Goal: Task Accomplishment & Management: Use online tool/utility

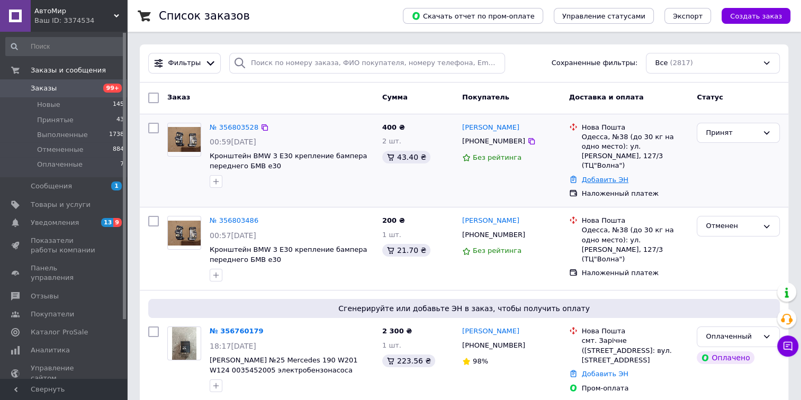
click at [595, 176] on link "Добавить ЭН" at bounding box center [605, 180] width 47 height 8
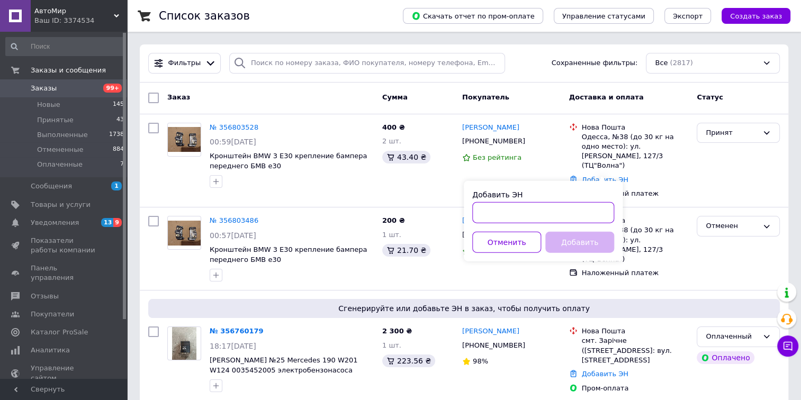
click at [488, 215] on input "Добавить ЭН" at bounding box center [543, 212] width 142 height 21
type input "59001432705488"
click at [573, 242] on button "Добавить" at bounding box center [579, 242] width 69 height 21
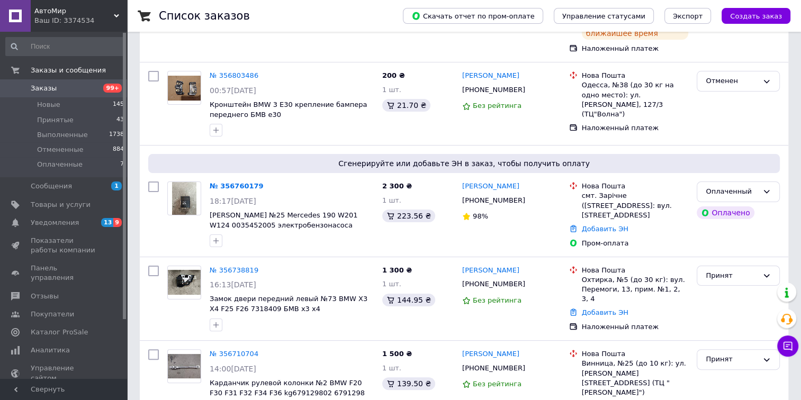
scroll to position [191, 0]
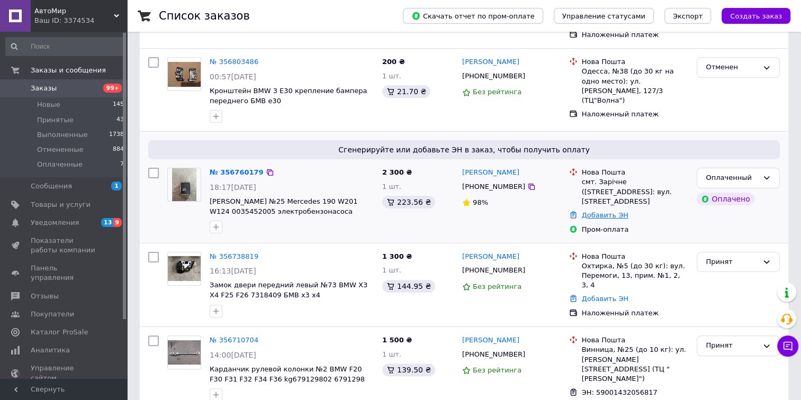
click at [601, 211] on link "Добавить ЭН" at bounding box center [605, 215] width 47 height 8
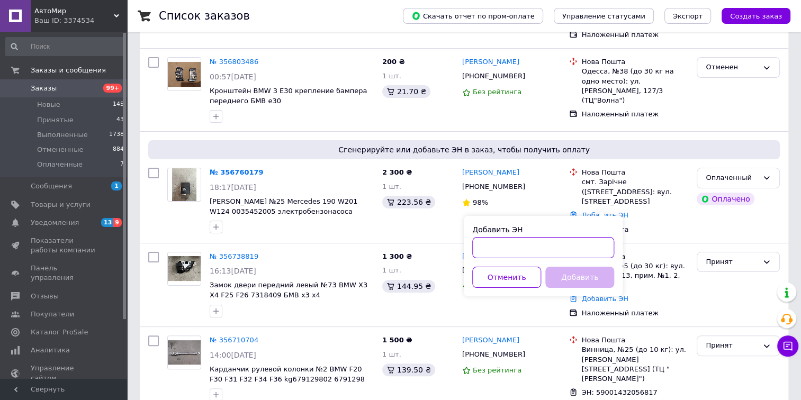
click at [474, 249] on input "Добавить ЭН" at bounding box center [543, 247] width 142 height 21
type input "59001432706130"
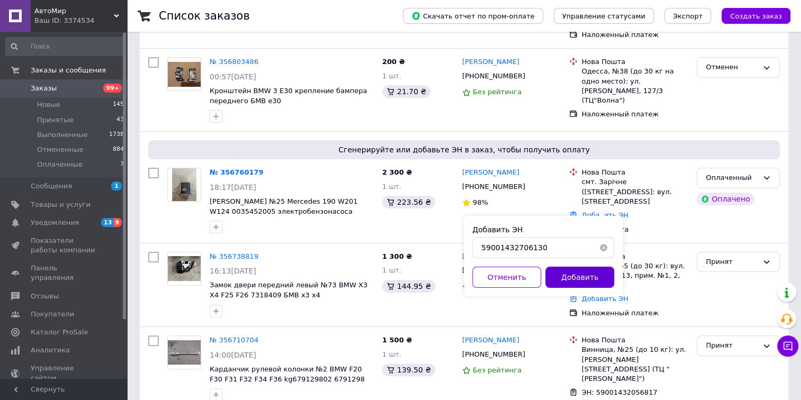
click at [575, 275] on button "Добавить" at bounding box center [579, 277] width 69 height 21
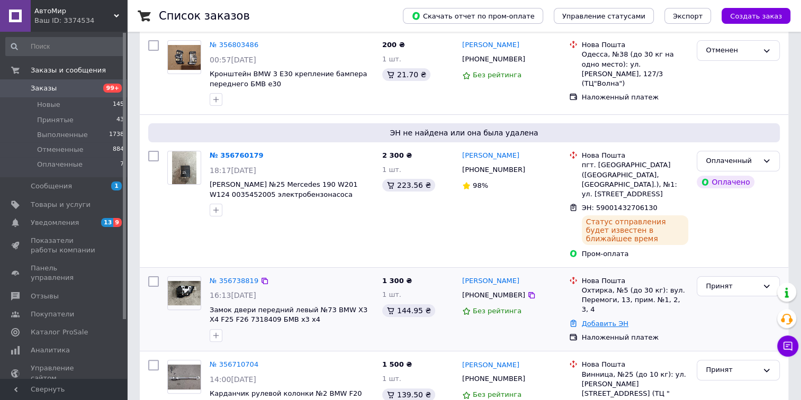
click at [597, 320] on link "Добавить ЭН" at bounding box center [605, 324] width 47 height 8
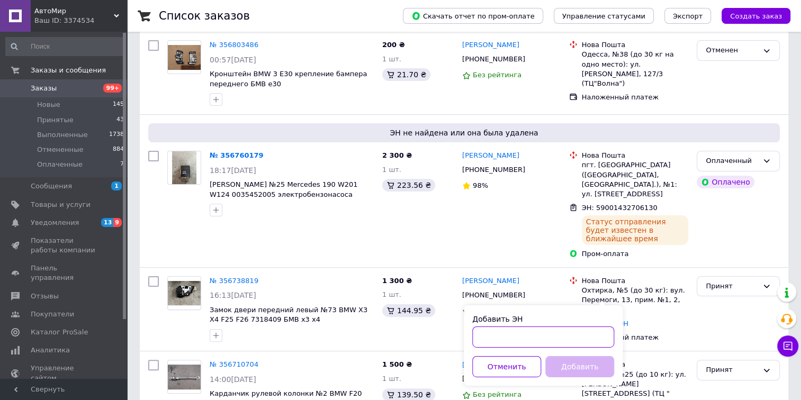
click at [485, 336] on input "Добавить ЭН" at bounding box center [543, 337] width 142 height 21
type input "59001432706718"
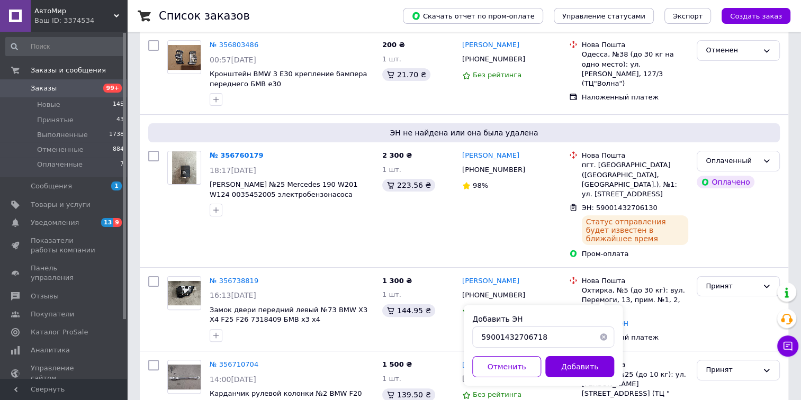
click at [579, 366] on button "Добавить" at bounding box center [579, 366] width 69 height 21
